Goal: Information Seeking & Learning: Get advice/opinions

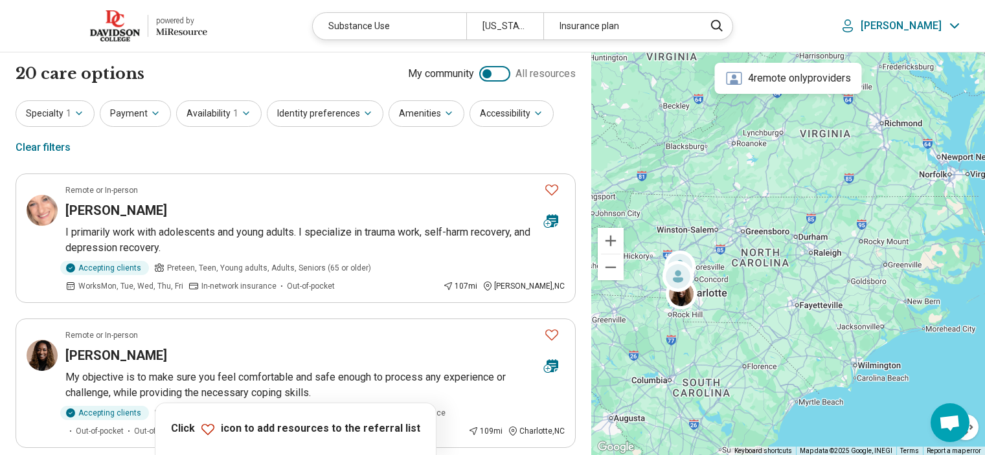
scroll to position [842, 0]
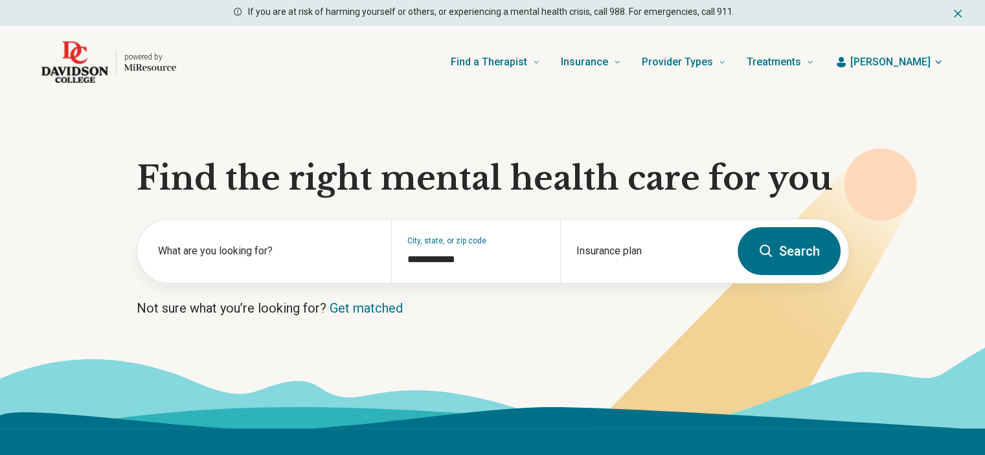
click at [924, 62] on span "[PERSON_NAME]" at bounding box center [890, 62] width 80 height 16
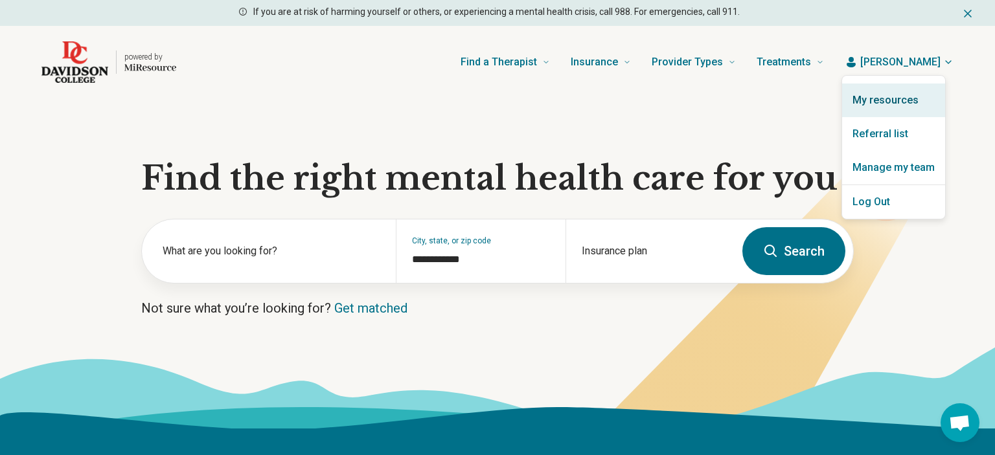
click at [884, 93] on link "My resources" at bounding box center [893, 101] width 103 height 34
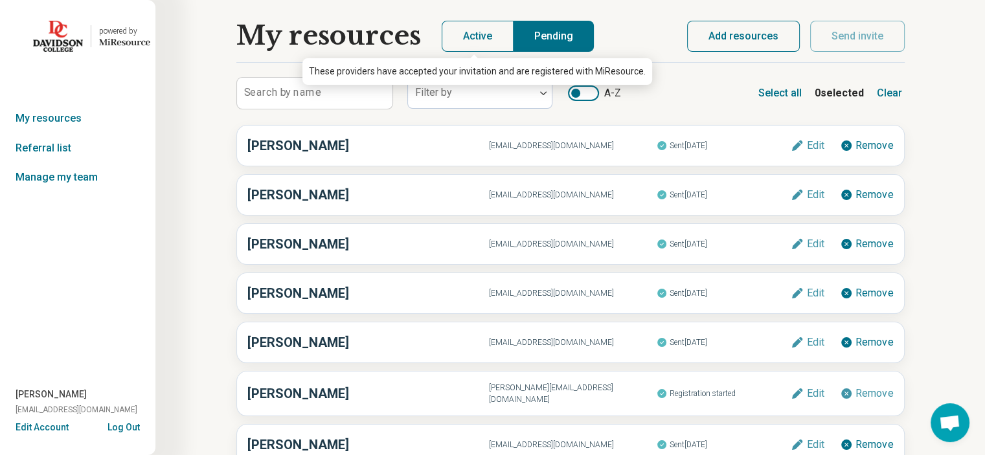
click at [467, 29] on button "Active" at bounding box center [478, 36] width 72 height 31
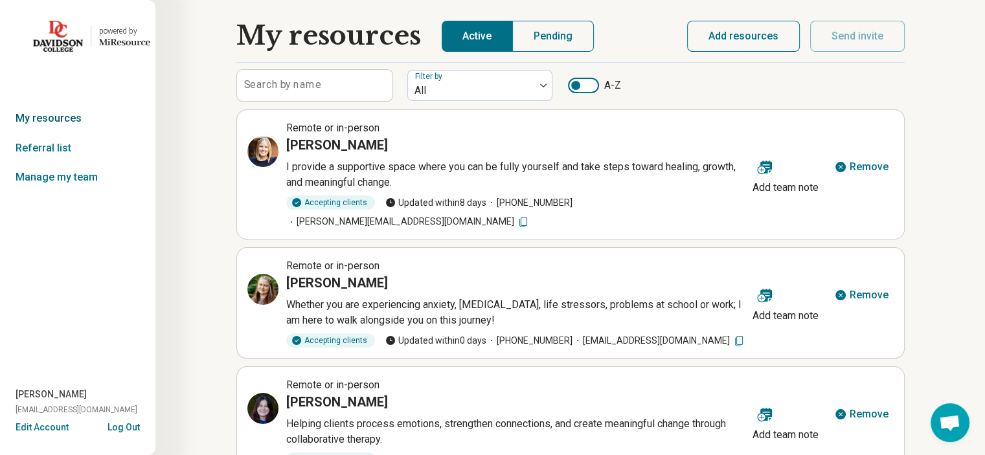
click at [74, 119] on link "My resources" at bounding box center [77, 119] width 155 height 30
click at [70, 38] on img at bounding box center [58, 36] width 50 height 31
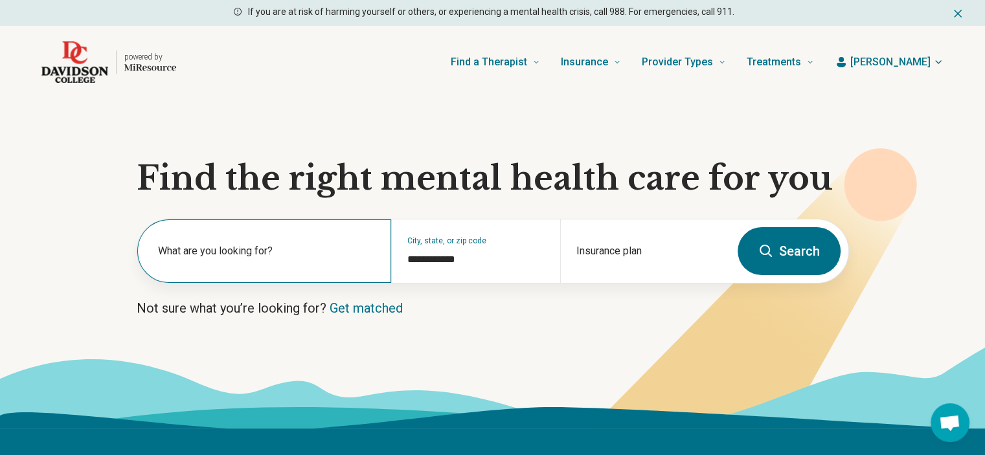
click at [258, 251] on label "What are you looking for?" at bounding box center [267, 251] width 218 height 16
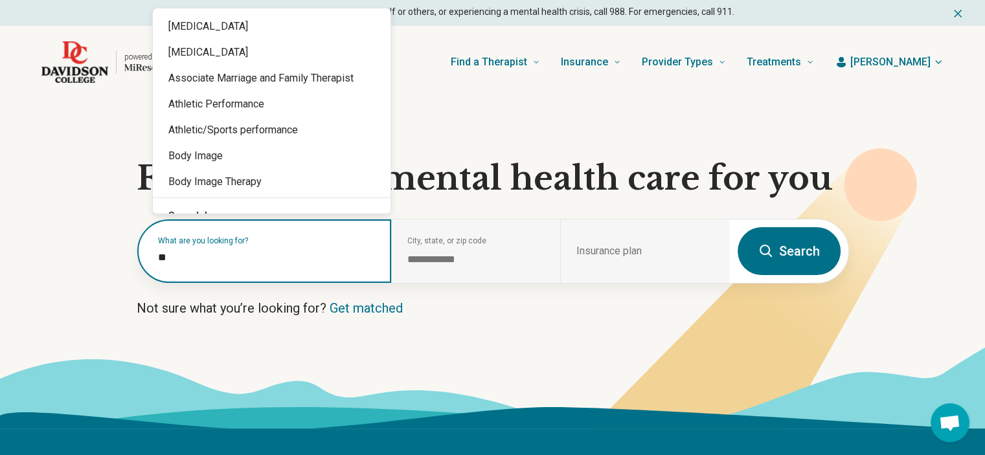
type input "*"
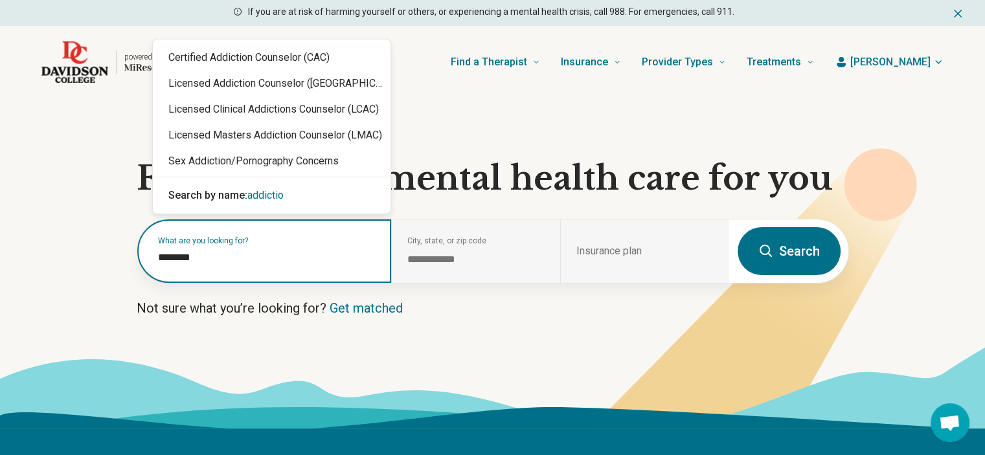
type input "*********"
click at [266, 194] on span "addiction" at bounding box center [267, 195] width 41 height 12
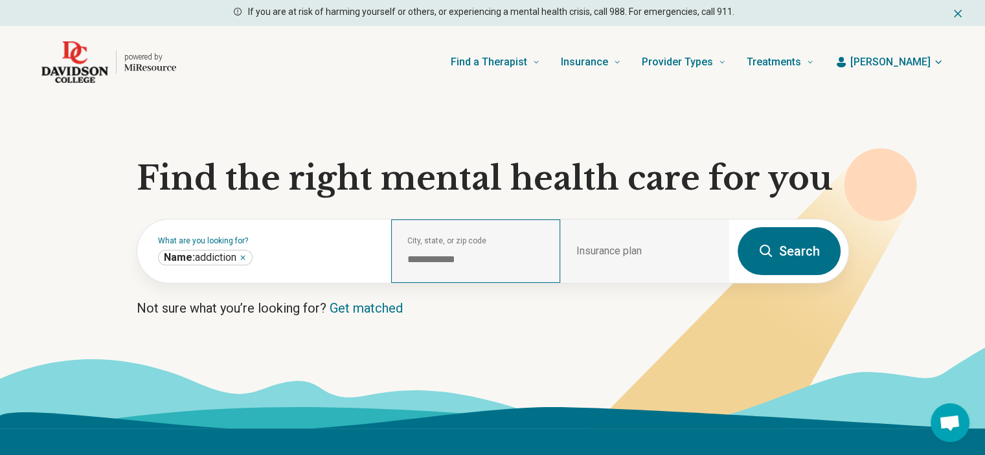
click at [467, 251] on div "**********" at bounding box center [475, 250] width 169 height 63
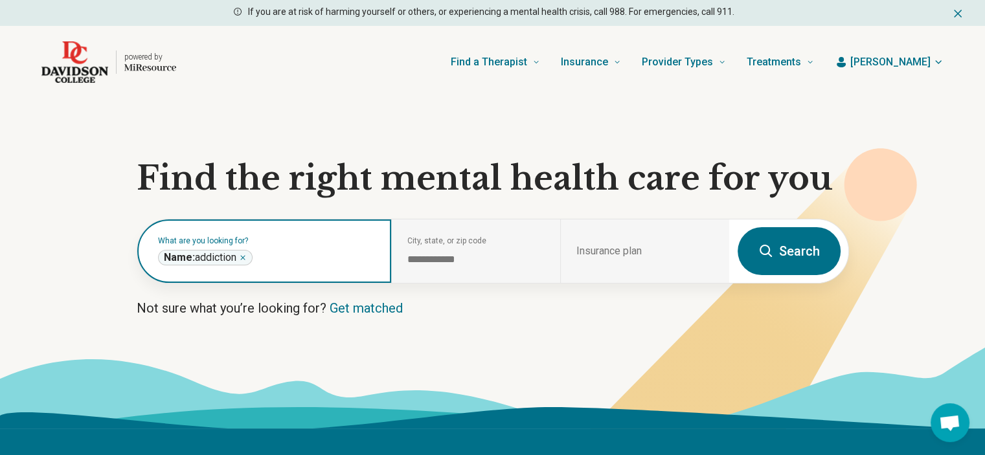
click at [243, 261] on icon "Remove" at bounding box center [243, 258] width 8 height 8
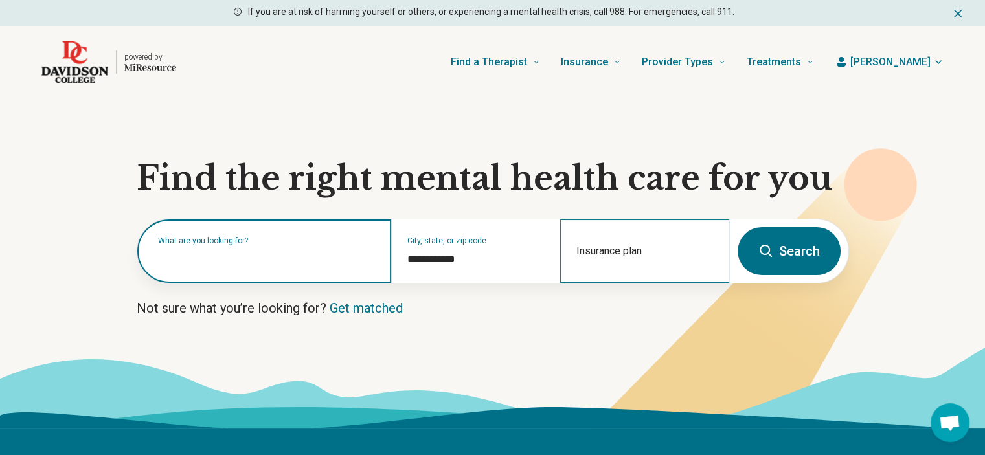
click at [644, 253] on div "Insurance plan" at bounding box center [644, 250] width 169 height 63
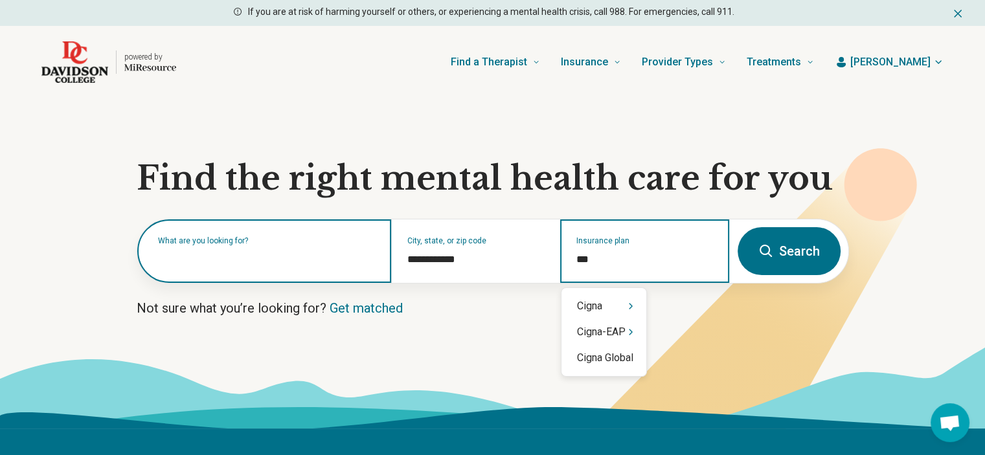
type input "****"
click at [596, 300] on div "Cigna" at bounding box center [603, 306] width 85 height 26
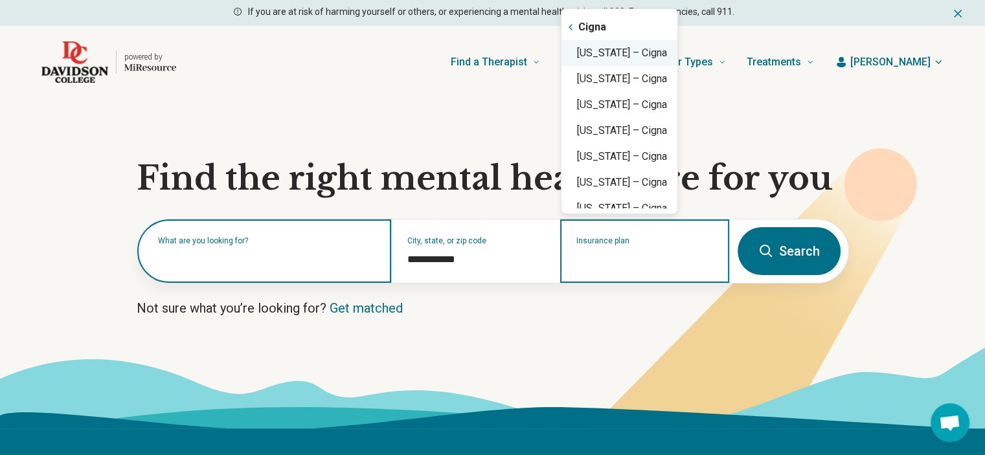
click at [596, 52] on div "[US_STATE] – Cigna" at bounding box center [619, 53] width 116 height 26
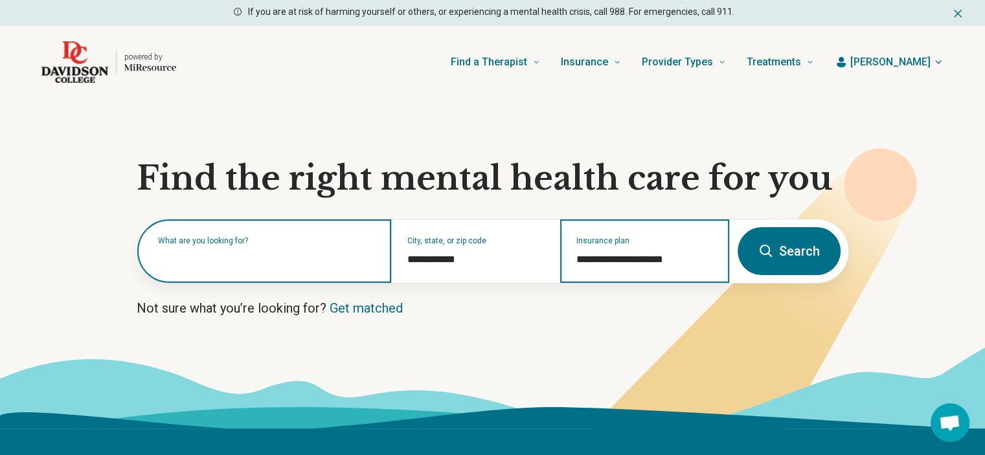
type input "**********"
click at [234, 245] on label "What are you looking for?" at bounding box center [267, 241] width 218 height 8
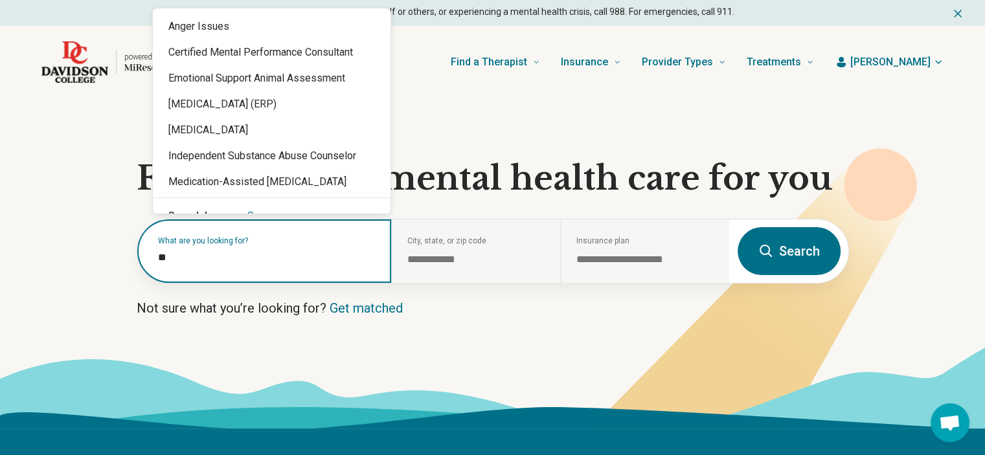
type input "***"
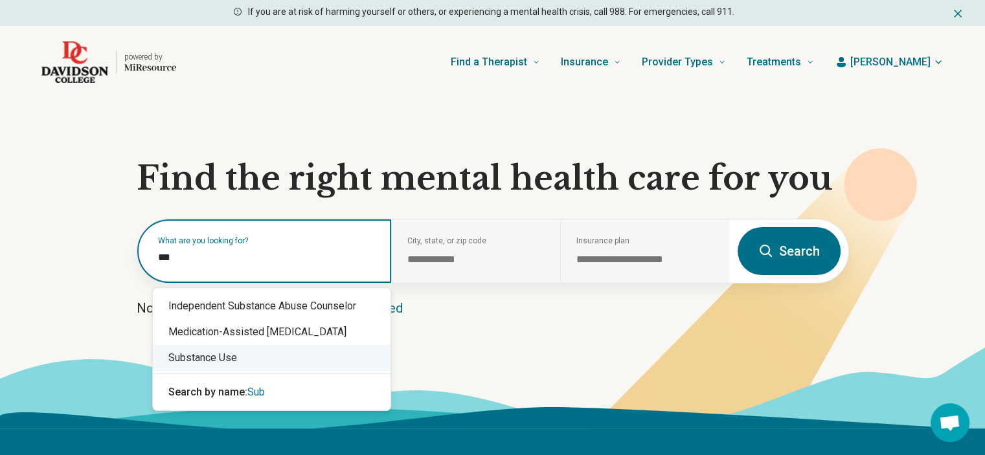
click at [231, 357] on div "Substance Use" at bounding box center [272, 358] width 238 height 26
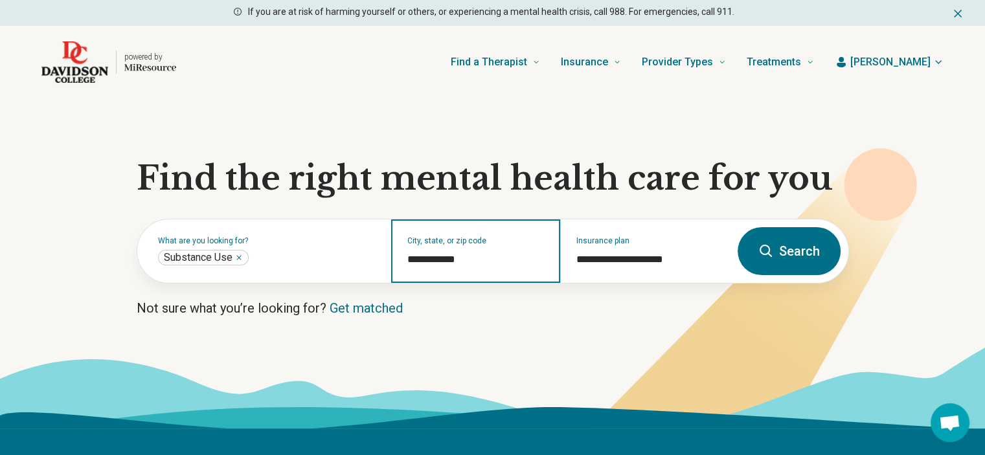
drag, startPoint x: 476, startPoint y: 259, endPoint x: 396, endPoint y: 259, distance: 80.3
click at [396, 259] on div "**********" at bounding box center [475, 250] width 169 height 63
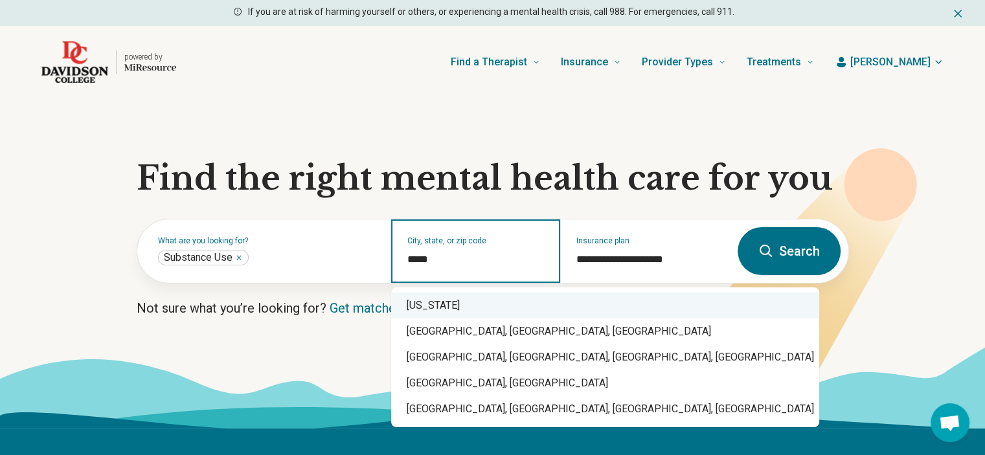
click at [449, 307] on div "[US_STATE]" at bounding box center [605, 306] width 428 height 26
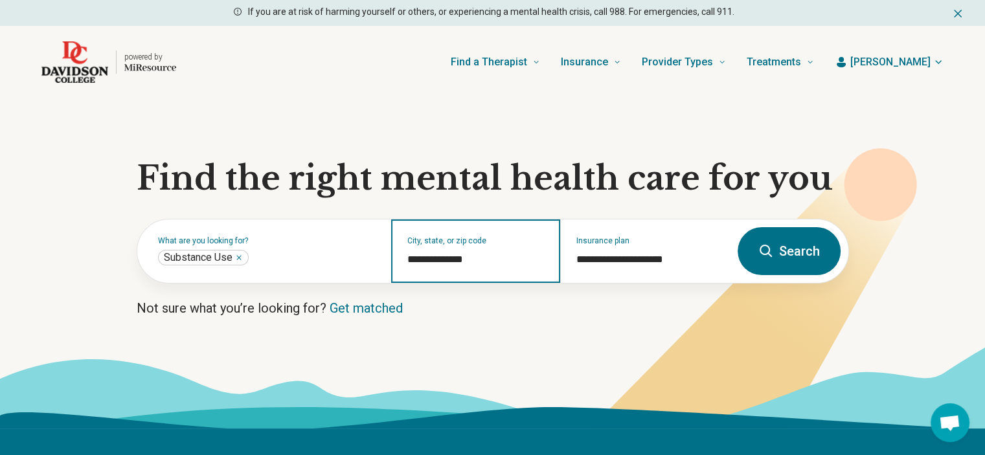
type input "**********"
click at [827, 251] on button "Search" at bounding box center [788, 251] width 103 height 48
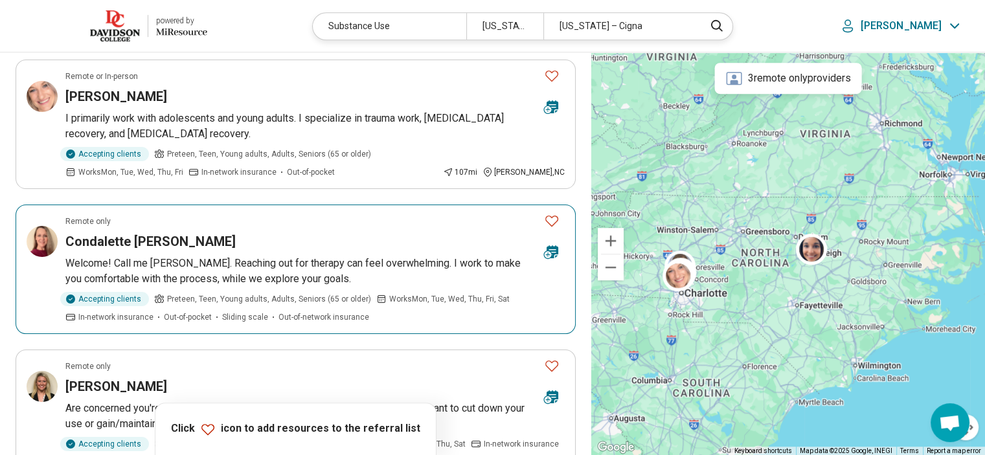
scroll to position [647, 0]
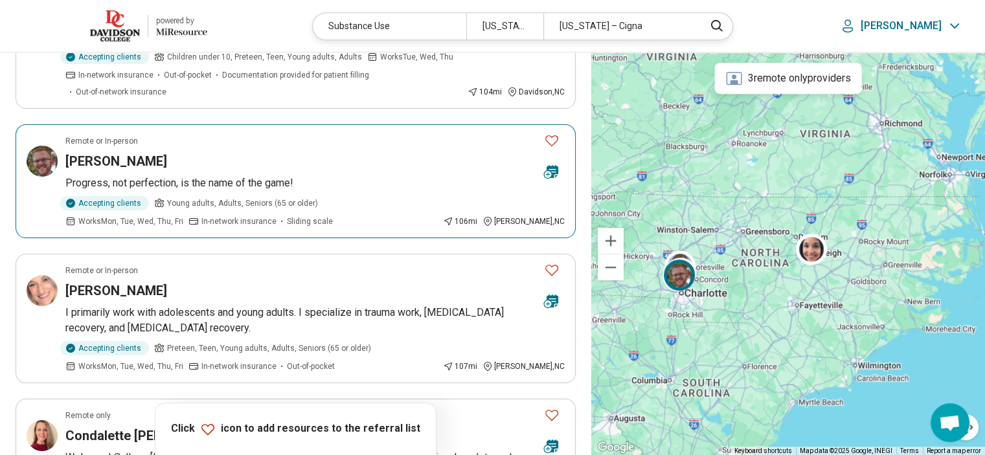
click at [57, 126] on article "Remote or In-person [PERSON_NAME] Progress, not perfection, is the name of the …" at bounding box center [296, 181] width 560 height 114
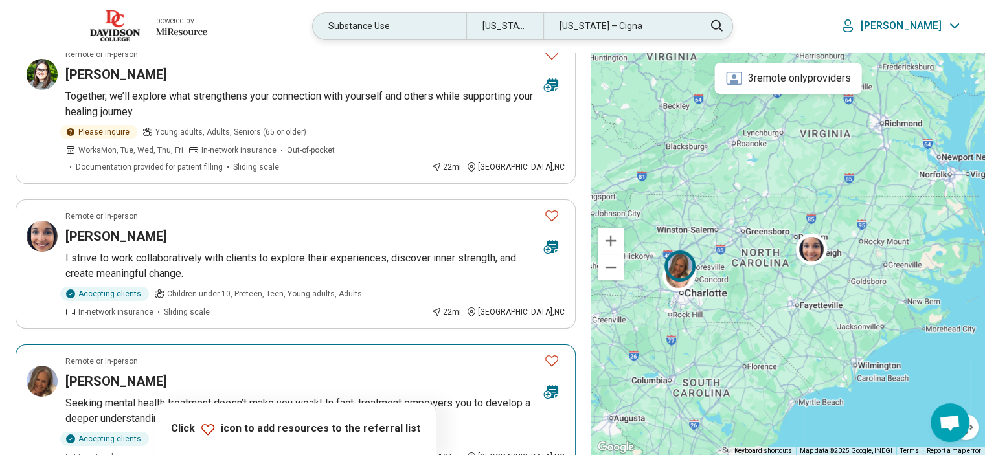
scroll to position [129, 0]
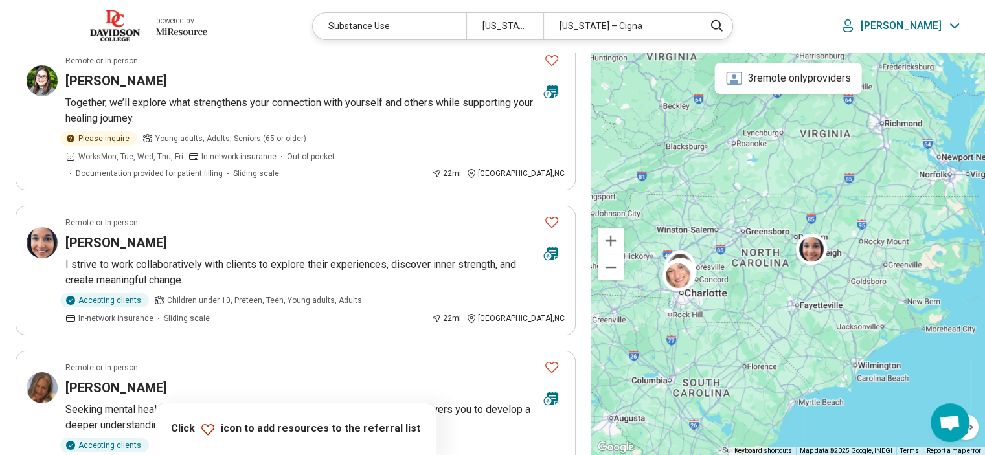
click at [113, 38] on img at bounding box center [115, 25] width 50 height 31
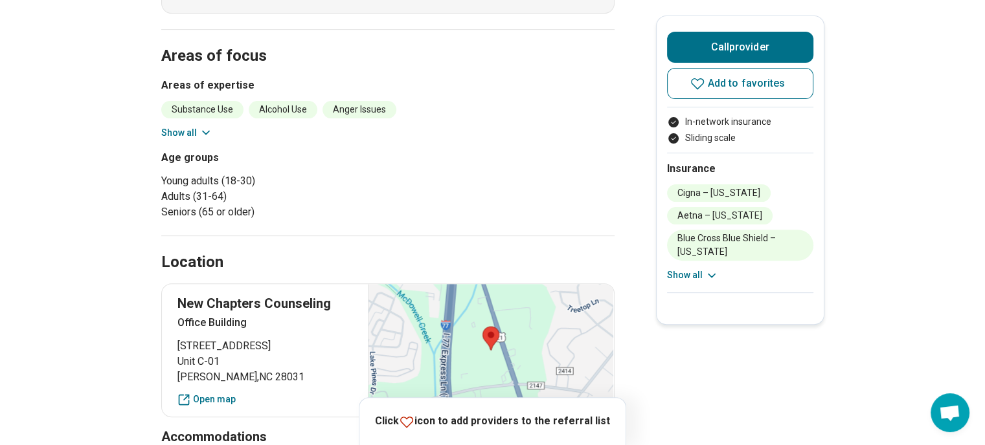
scroll to position [388, 0]
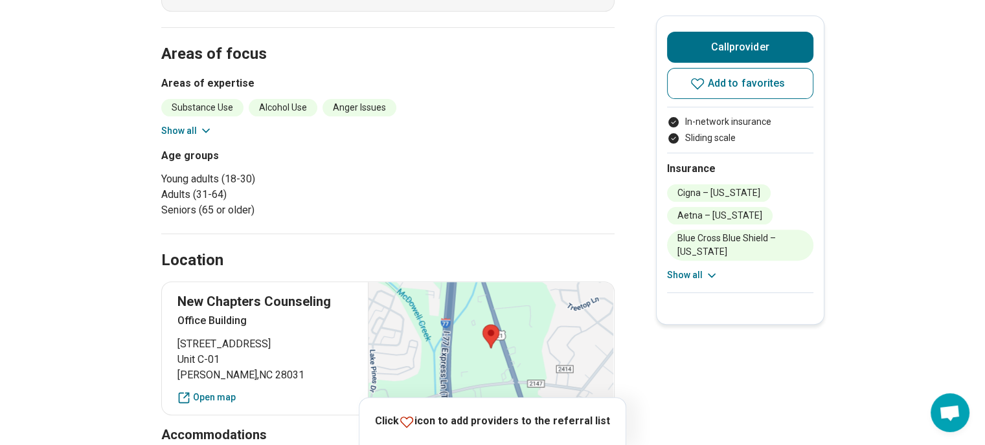
click at [206, 125] on icon at bounding box center [205, 130] width 13 height 13
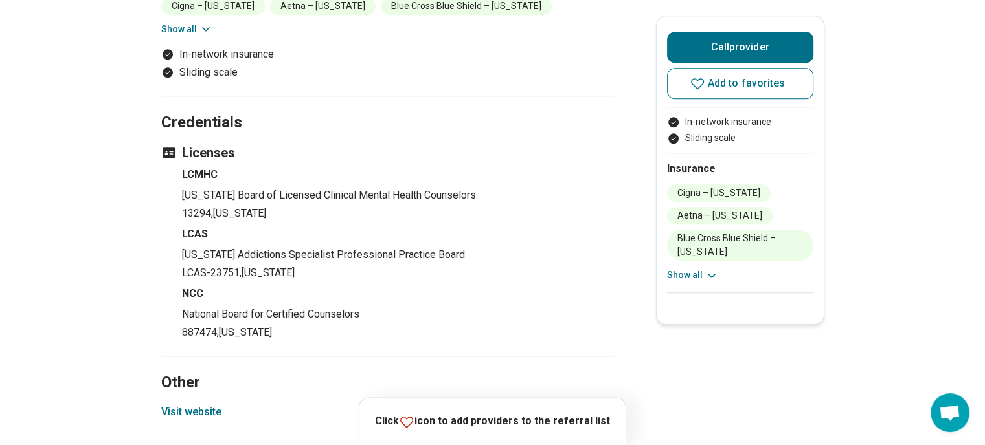
scroll to position [1360, 0]
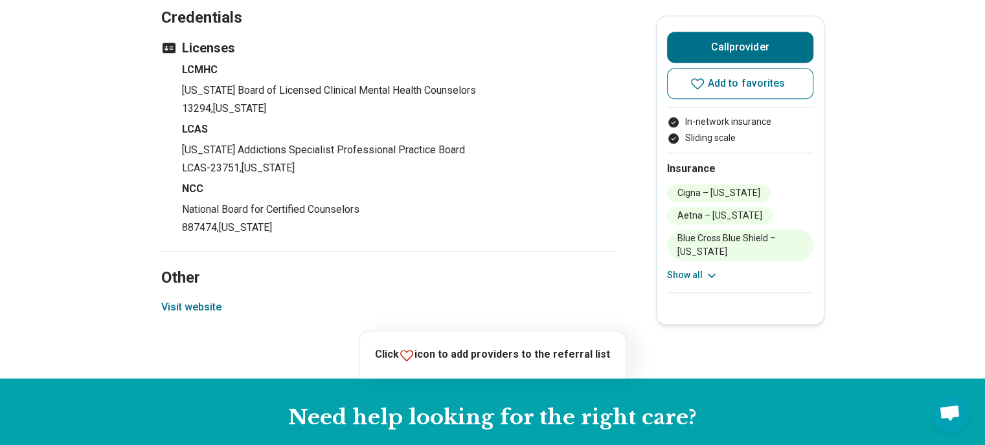
click at [206, 315] on button "Visit website" at bounding box center [191, 308] width 60 height 16
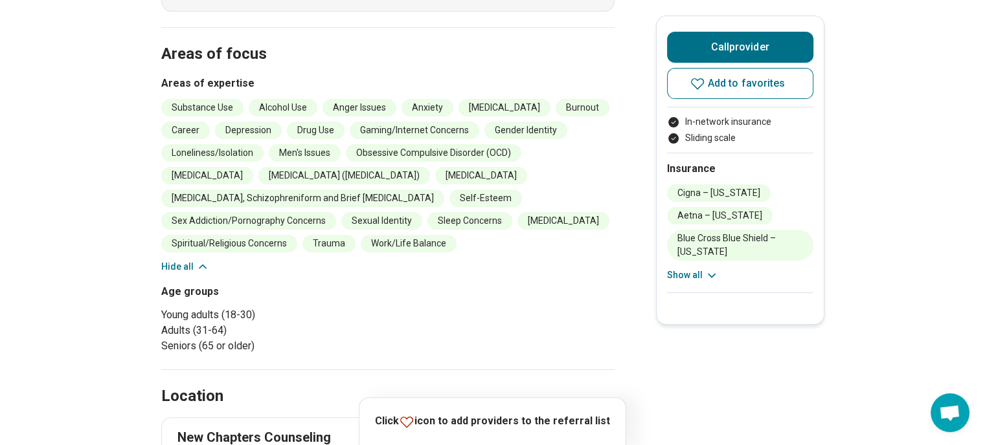
scroll to position [0, 0]
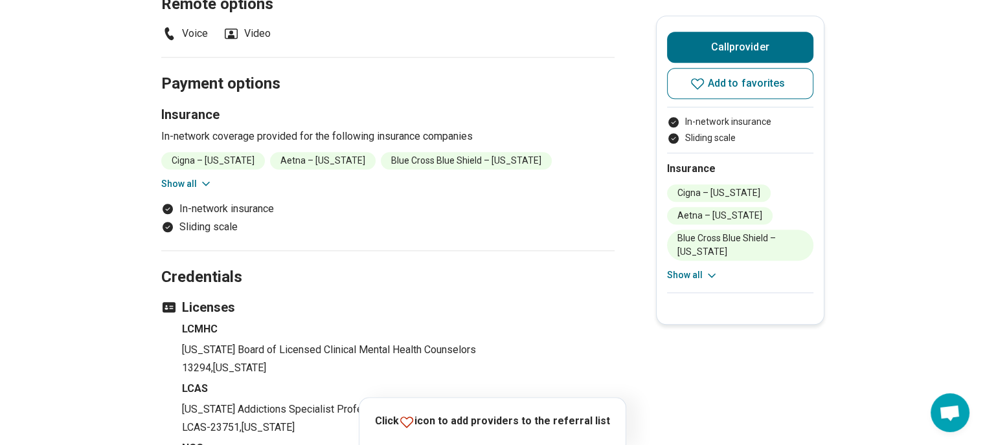
scroll to position [1360, 0]
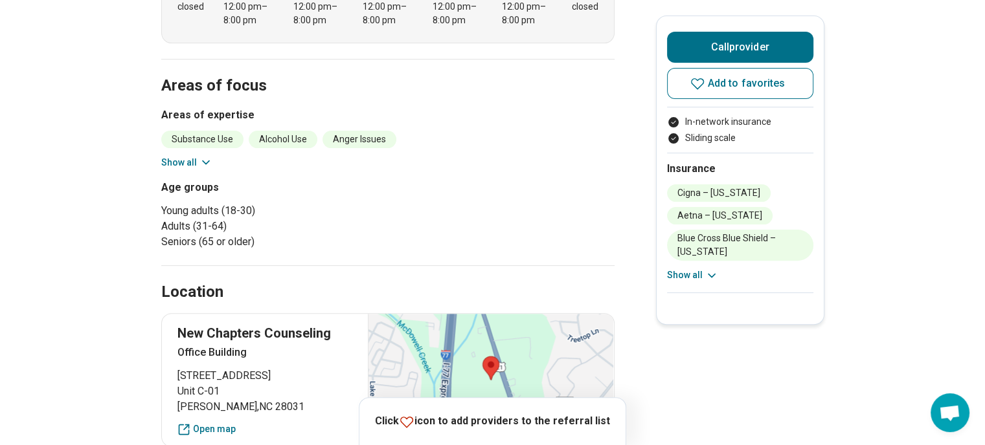
scroll to position [388, 0]
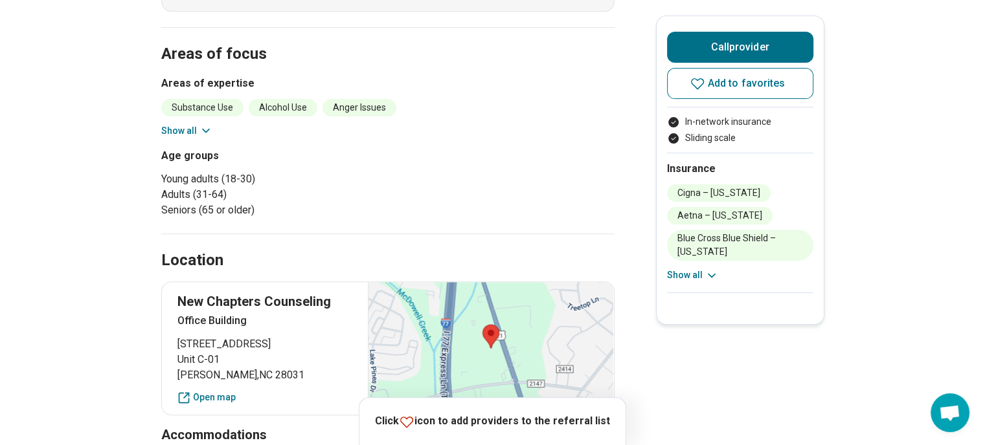
click at [188, 122] on div "Substance Use Alcohol Use Anger Issues Anxiety [MEDICAL_DATA] Burnout Career [M…" at bounding box center [387, 118] width 453 height 39
click at [176, 126] on button "Show all" at bounding box center [186, 131] width 51 height 14
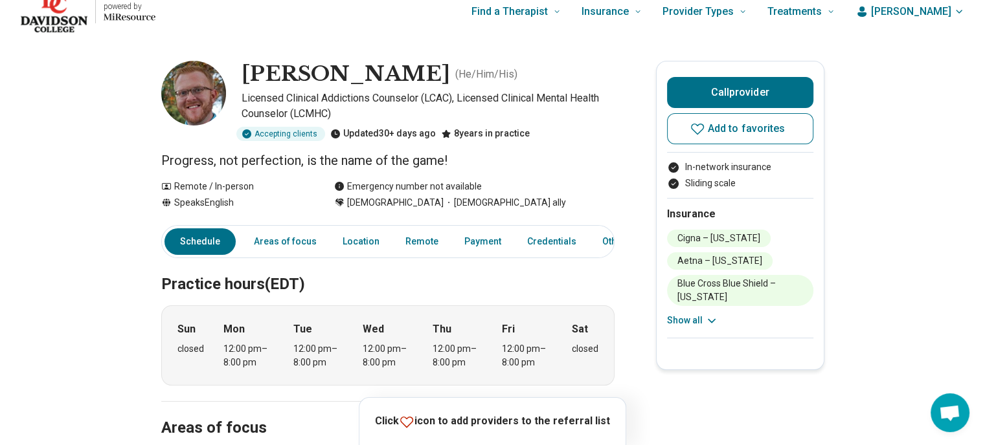
scroll to position [0, 0]
